Goal: Find specific fact: Find specific fact

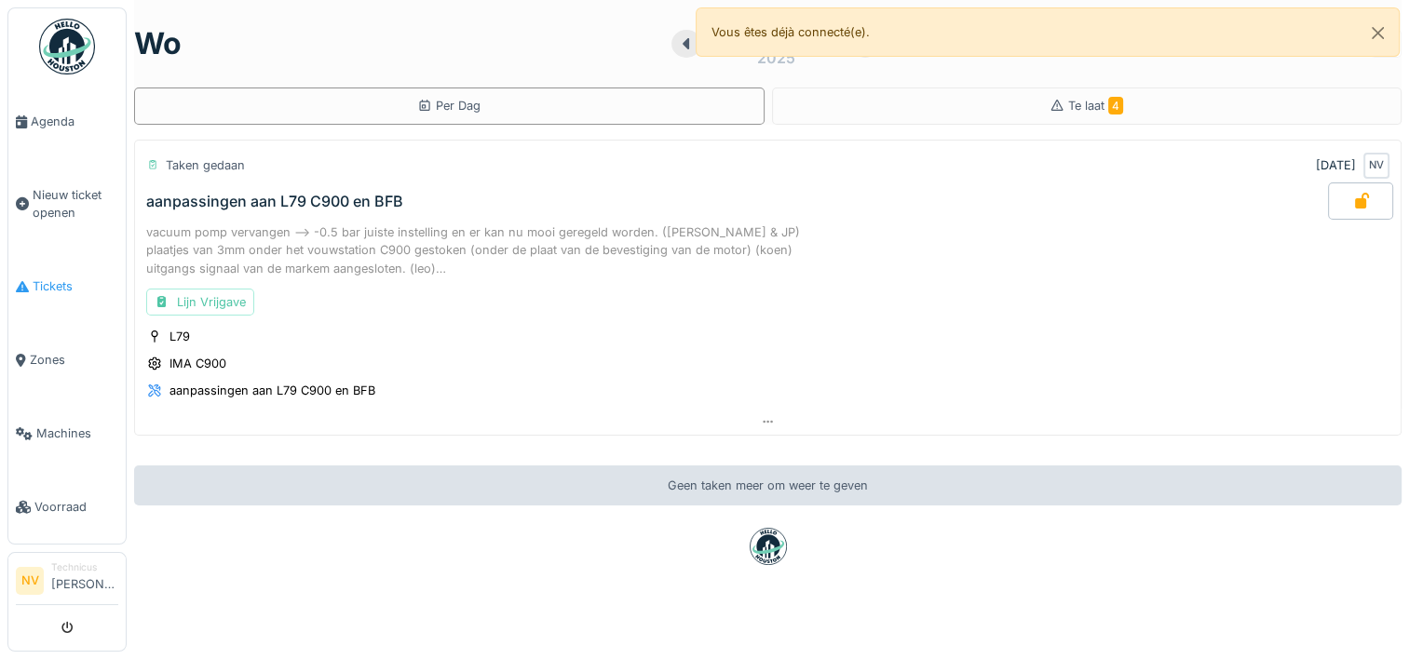
click at [65, 277] on span "Tickets" at bounding box center [76, 286] width 86 height 18
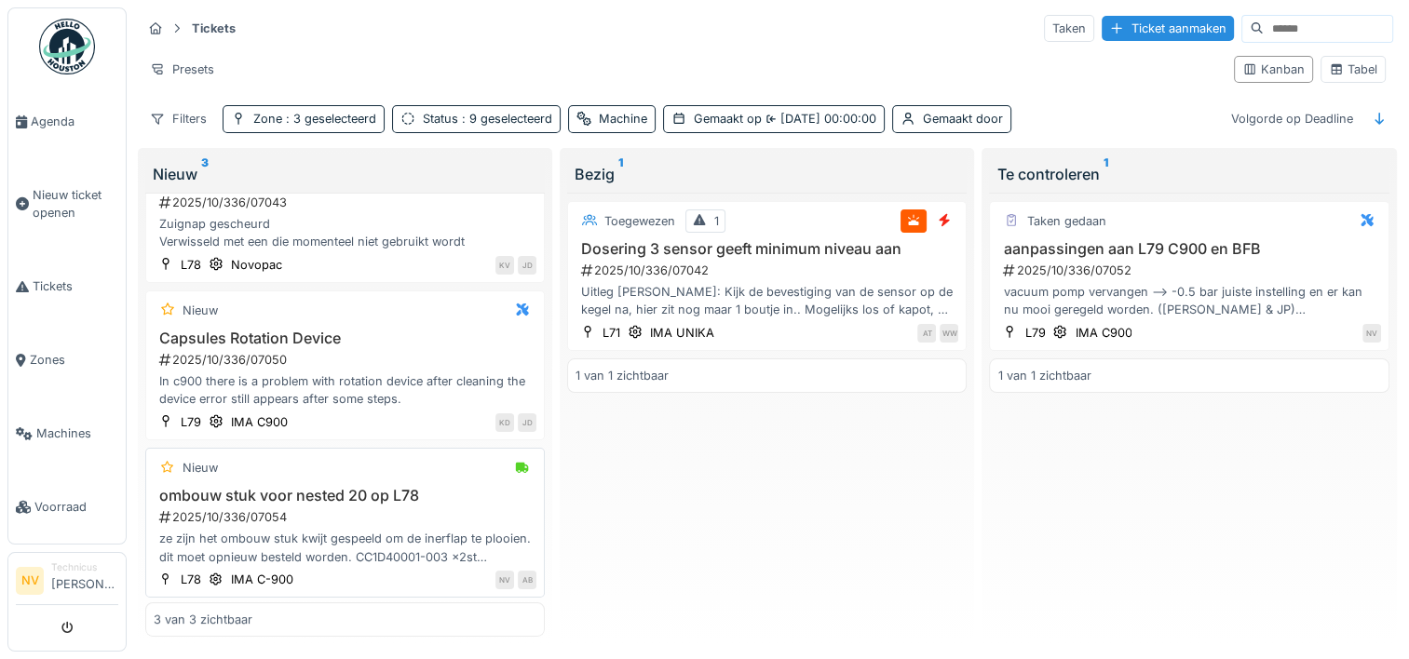
scroll to position [15, 0]
click at [286, 508] on div "2025/10/336/07054" at bounding box center [346, 517] width 379 height 18
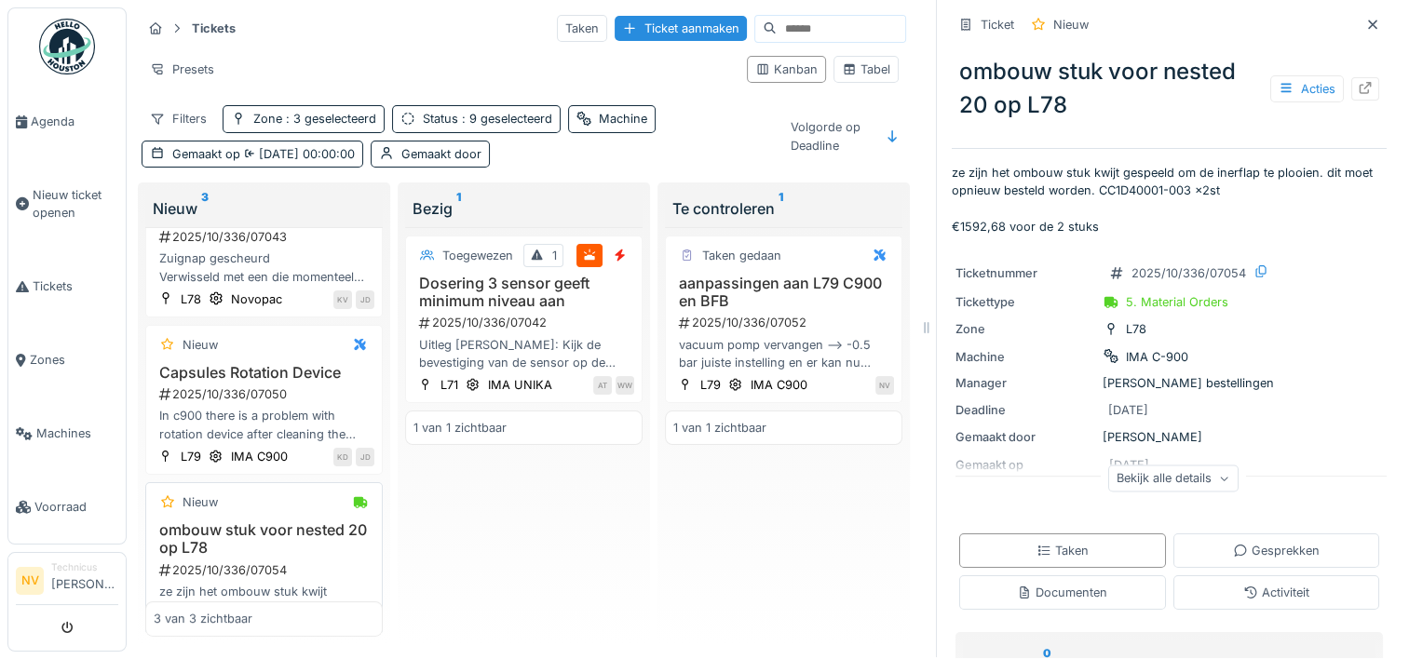
drag, startPoint x: 158, startPoint y: 553, endPoint x: 290, endPoint y: 553, distance: 131.3
click at [289, 561] on div "2025/10/336/07054" at bounding box center [265, 570] width 217 height 18
click at [290, 561] on div "2025/10/336/07054" at bounding box center [265, 570] width 217 height 18
drag, startPoint x: 174, startPoint y: 551, endPoint x: 285, endPoint y: 554, distance: 110.8
click at [283, 561] on div "2025/10/336/07054" at bounding box center [265, 570] width 217 height 18
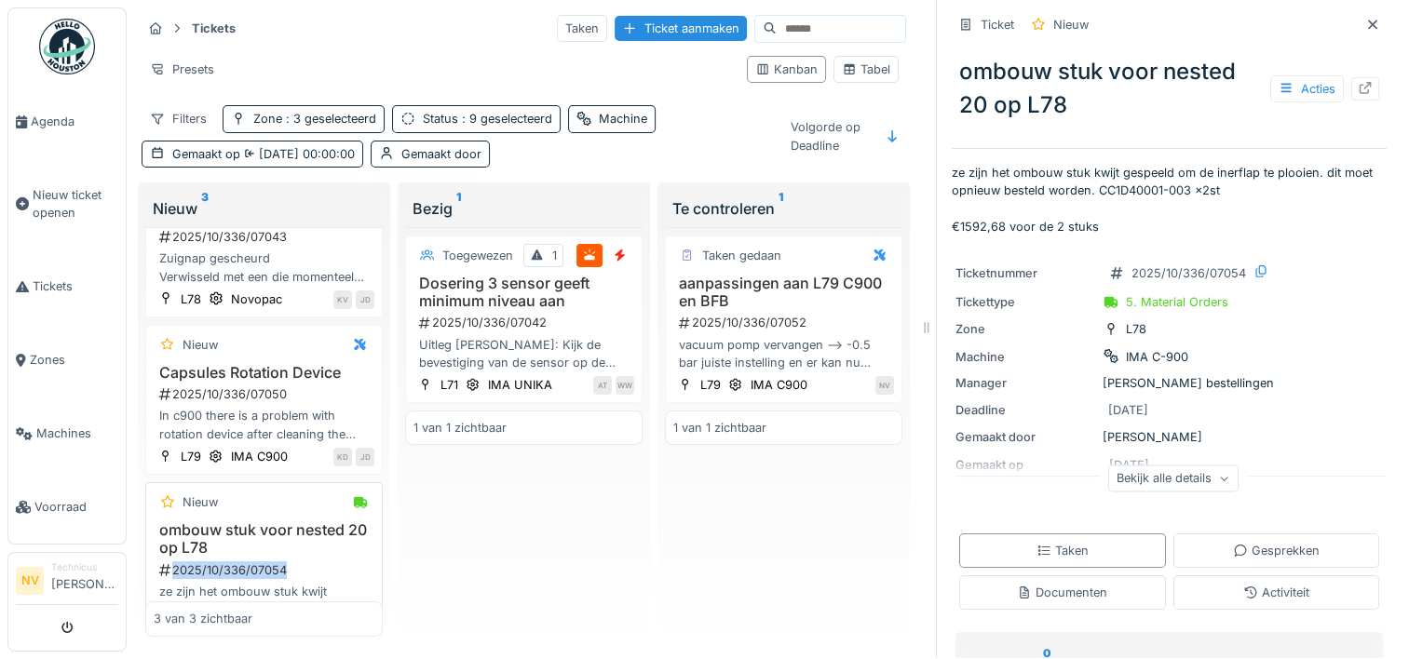
copy div "2025/10/336/07054"
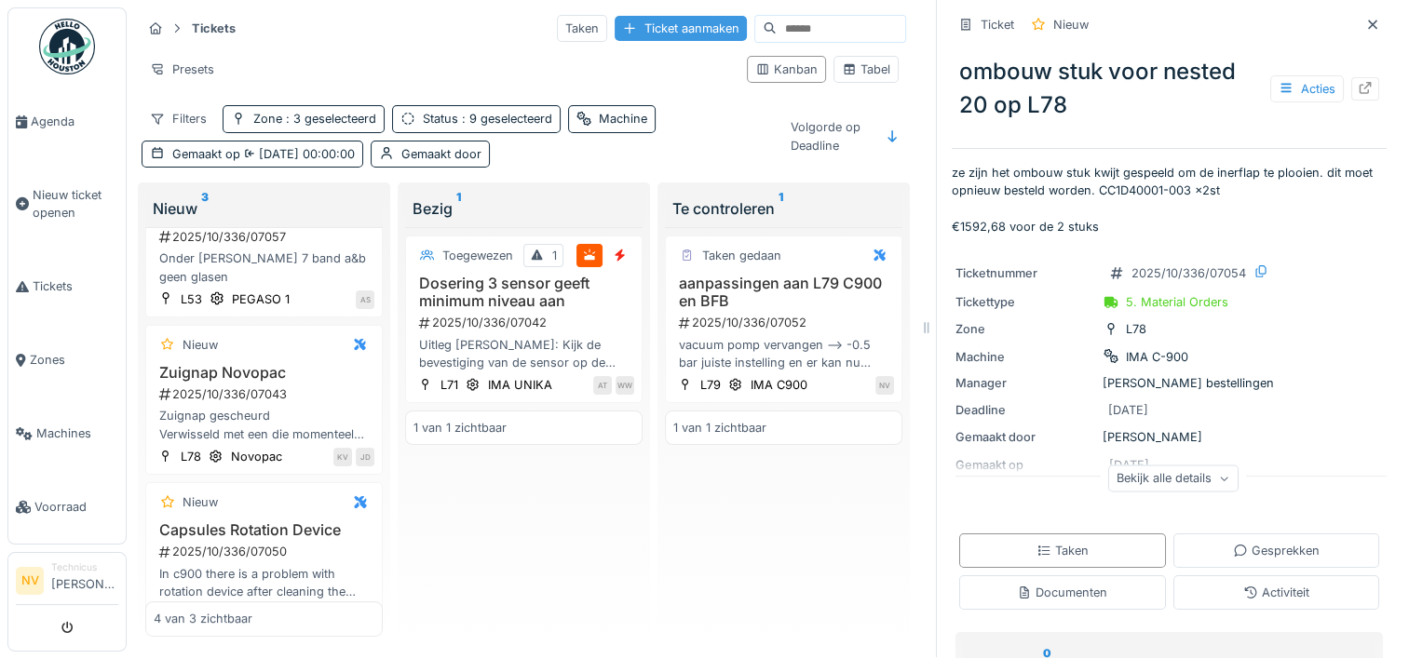
scroll to position [225, 0]
